Goal: Check status: Check status

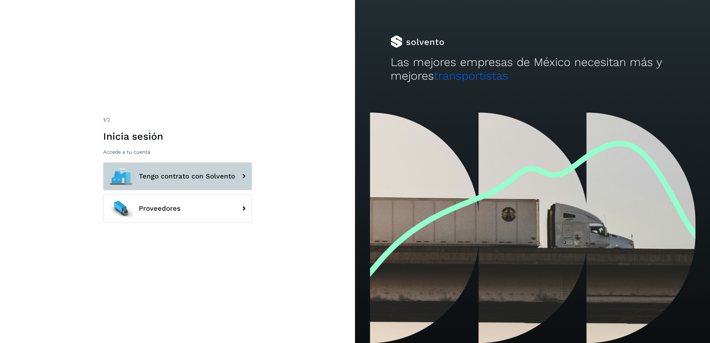
click at [206, 180] on button "Tengo contrato con Solvento" at bounding box center [177, 176] width 149 height 28
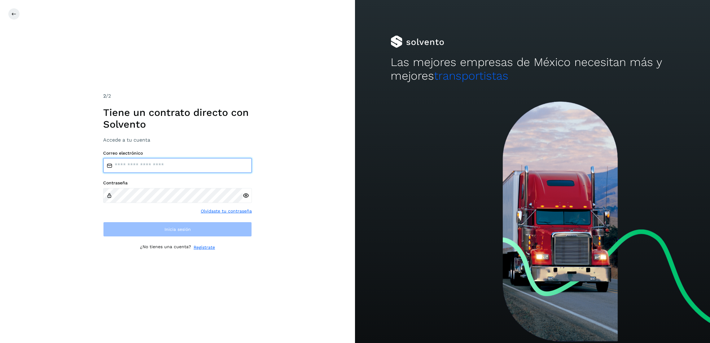
type input "**********"
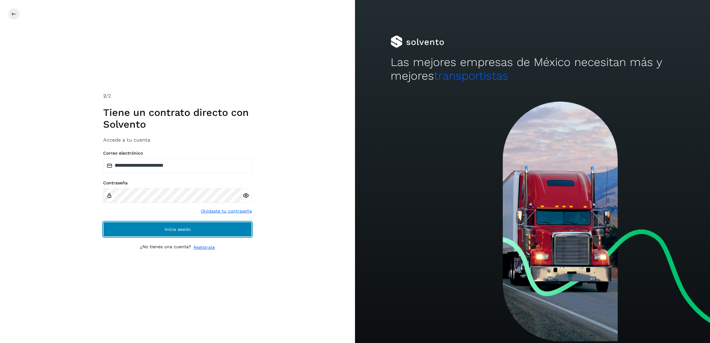
click at [222, 230] on button "Inicia sesión" at bounding box center [177, 229] width 149 height 15
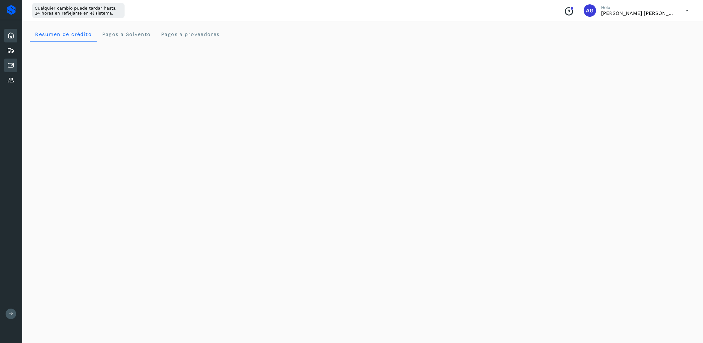
click at [13, 62] on icon at bounding box center [10, 65] width 7 height 7
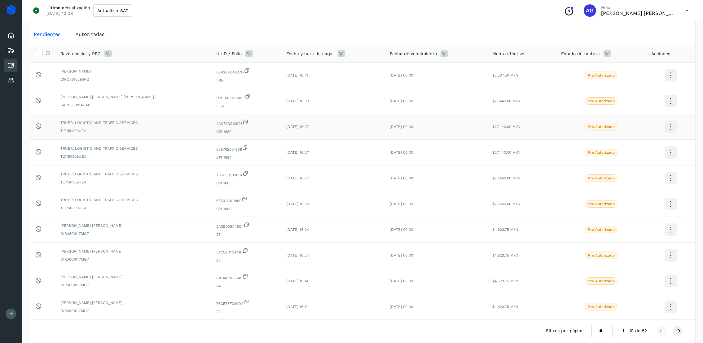
scroll to position [46, 0]
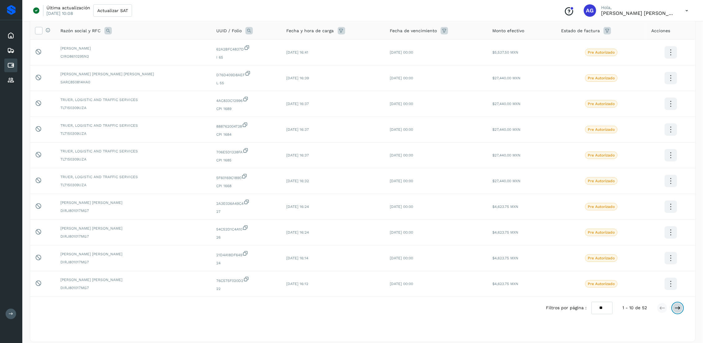
click at [680, 311] on button at bounding box center [677, 308] width 11 height 11
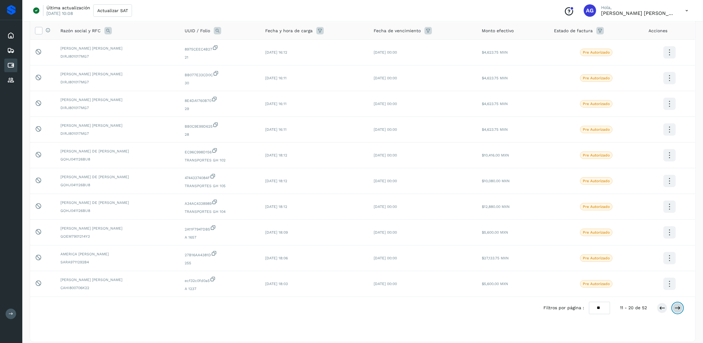
click at [680, 309] on icon at bounding box center [677, 308] width 6 height 6
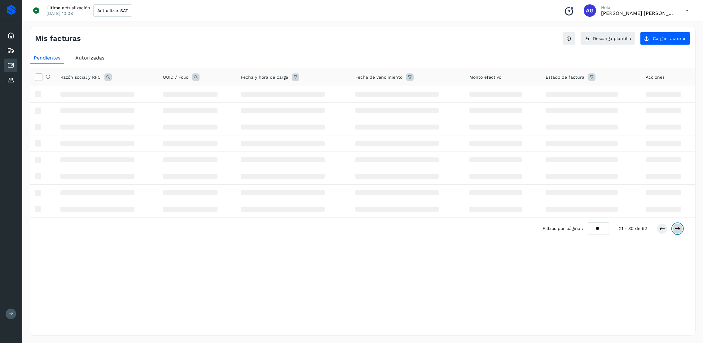
scroll to position [0, 0]
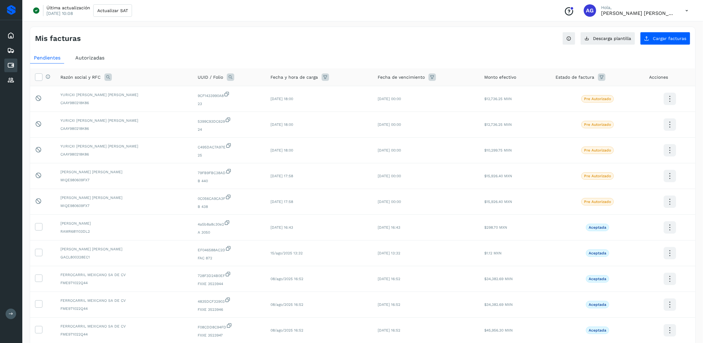
click at [86, 55] on span "Autorizadas" at bounding box center [89, 58] width 29 height 6
